Goal: Communication & Community: Answer question/provide support

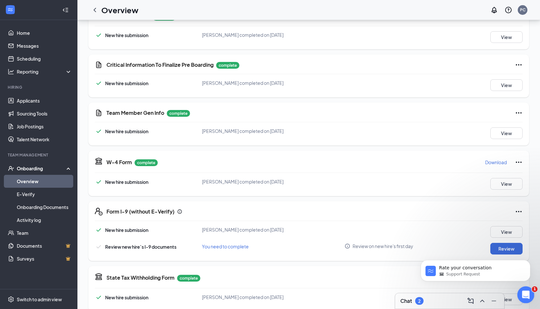
click at [525, 289] on div "Open Intercom Messenger" at bounding box center [524, 293] width 21 height 21
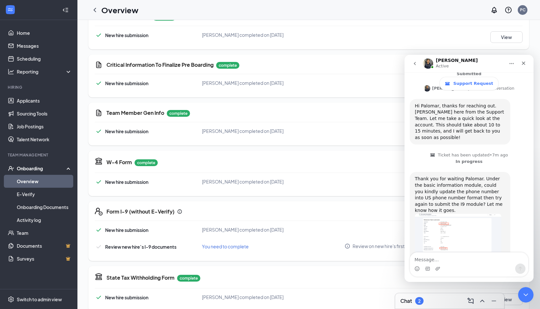
scroll to position [124, 0]
click at [456, 215] on img "Renz says…" at bounding box center [458, 236] width 86 height 43
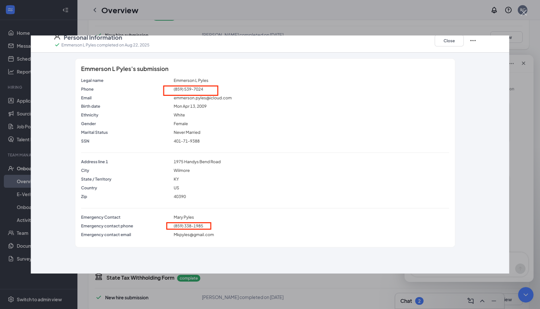
scroll to position [0, 0]
click at [451, 42] on img "Close" at bounding box center [270, 154] width 478 height 238
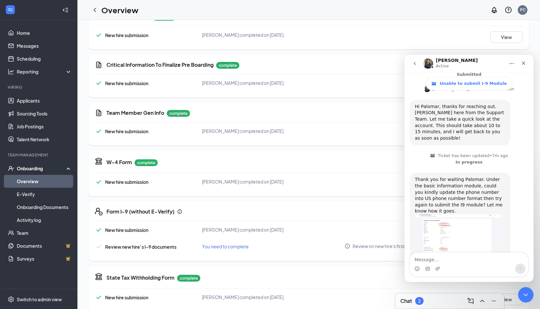
click at [207, 119] on div "Team Member Gen Info complete New hire submission [PERSON_NAME] completed on [D…" at bounding box center [308, 124] width 441 height 43
click at [440, 215] on img "Renz says…" at bounding box center [458, 236] width 86 height 43
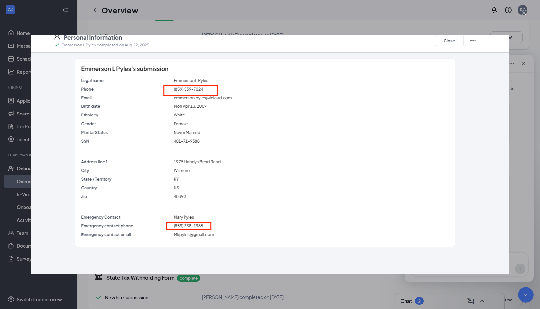
click at [326, 5] on div "Intercom messenger" at bounding box center [270, 154] width 540 height 309
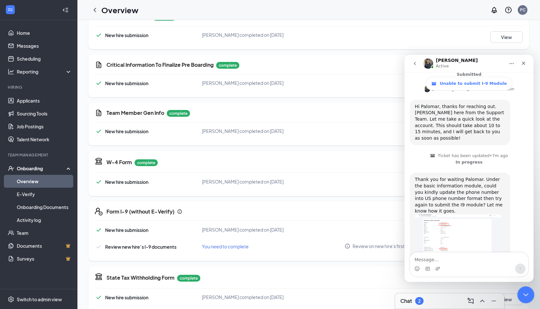
click at [517, 298] on div "Close Intercom Messenger" at bounding box center [524, 293] width 15 height 15
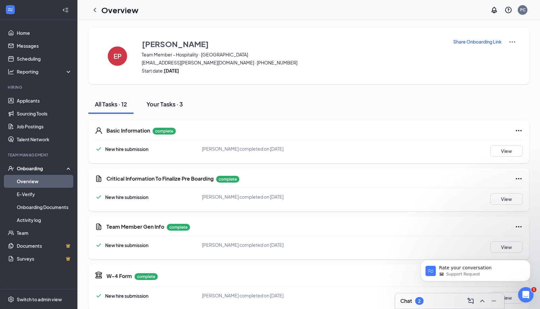
click at [163, 105] on div "Your Tasks · 3" at bounding box center [164, 104] width 36 height 8
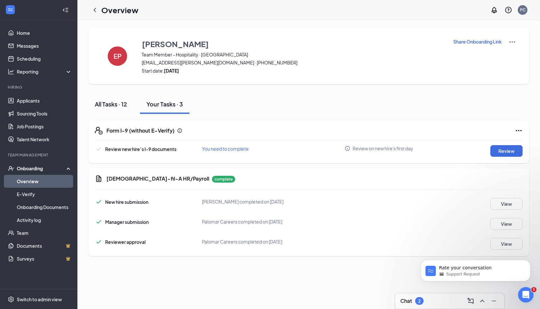
click at [123, 109] on button "All Tasks · 12" at bounding box center [110, 104] width 45 height 19
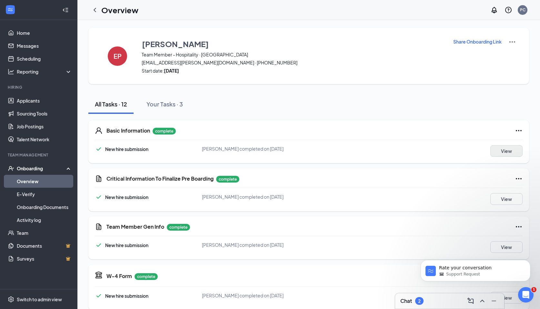
click at [512, 152] on button "View" at bounding box center [506, 151] width 32 height 12
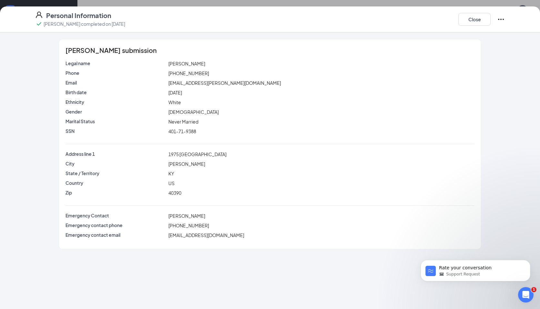
click at [184, 74] on span "[PHONE_NUMBER]" at bounding box center [188, 73] width 41 height 6
click at [463, 15] on button "Close" at bounding box center [474, 19] width 32 height 13
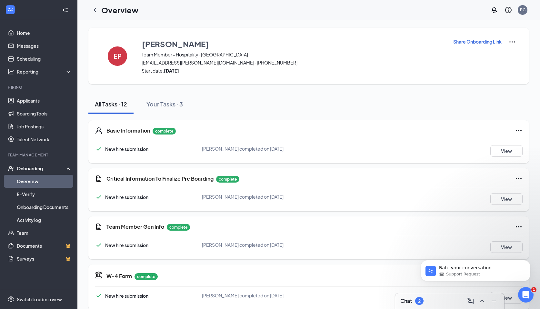
scroll to position [114, 0]
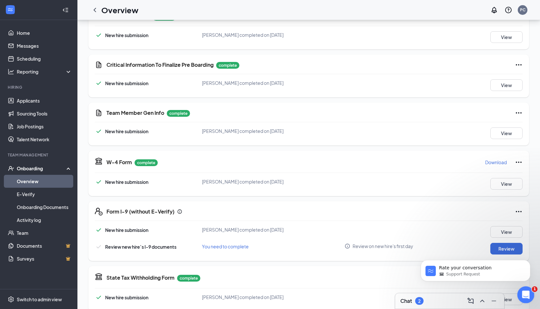
click at [529, 290] on div "Open Intercom Messenger" at bounding box center [524, 293] width 21 height 21
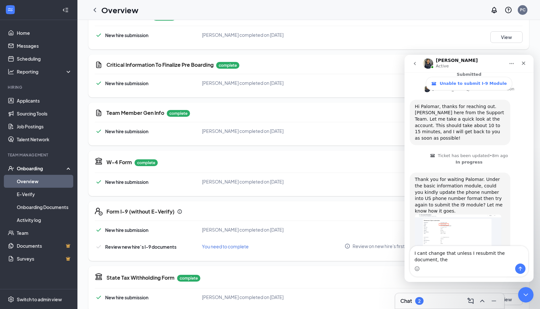
scroll to position [130, 0]
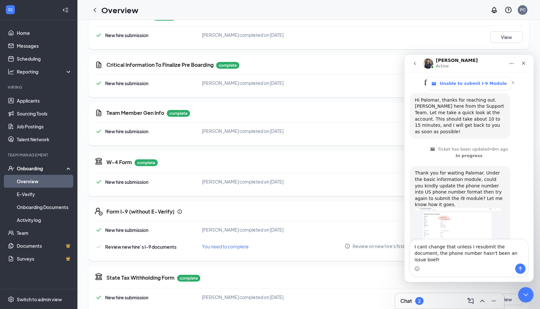
type textarea "I cant change that unless I resubmit the document, the phone number hasn't been…"
